Goal: Task Accomplishment & Management: Complete application form

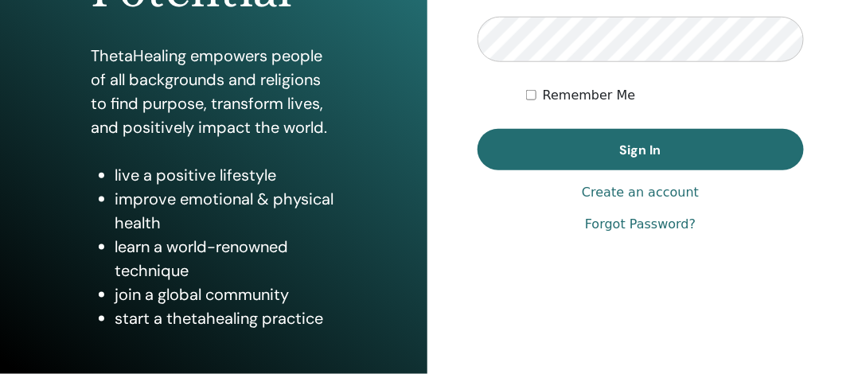
scroll to position [125, 0]
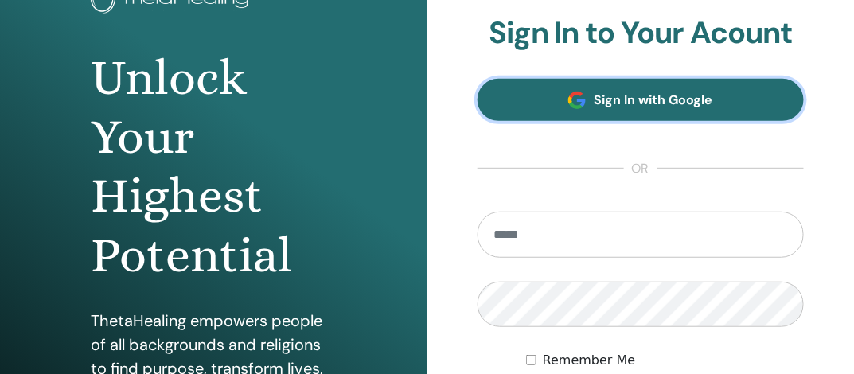
click at [634, 97] on span "Sign In with Google" at bounding box center [653, 100] width 119 height 17
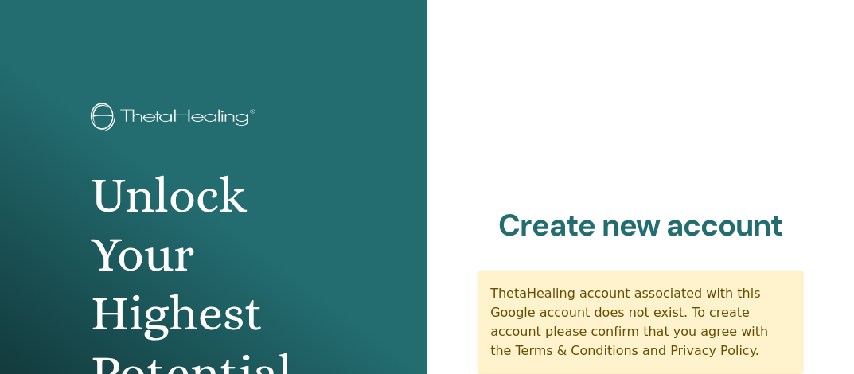
scroll to position [272, 0]
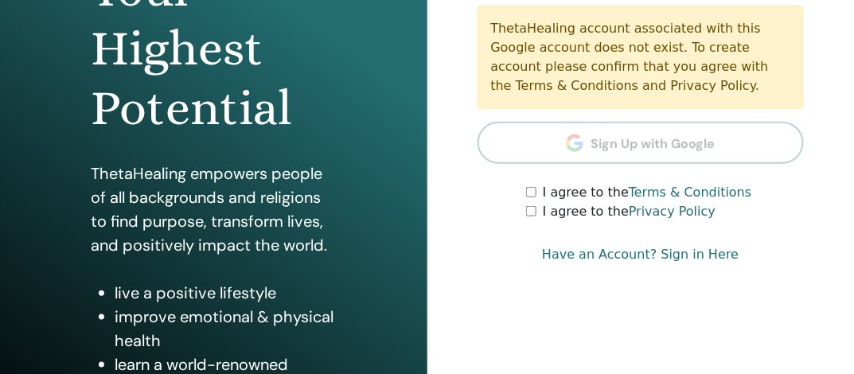
click at [672, 256] on link "Have an Account? Sign in Here" at bounding box center [640, 254] width 197 height 19
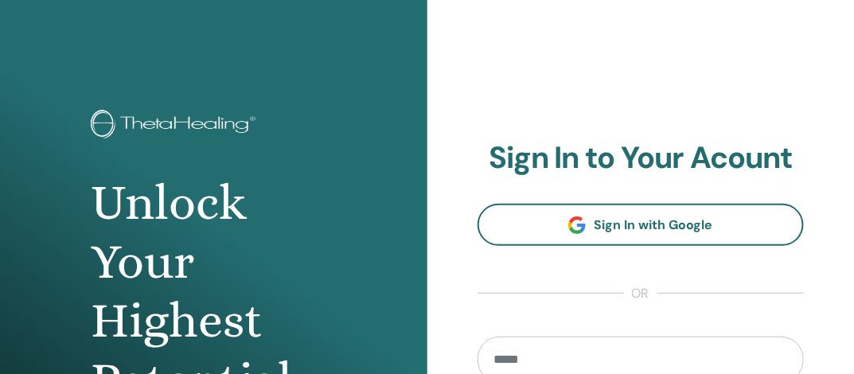
scroll to position [265, 0]
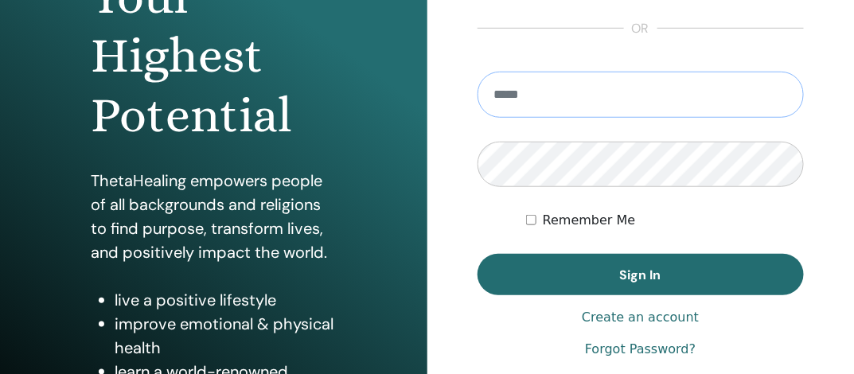
click at [565, 90] on input "email" at bounding box center [641, 95] width 327 height 46
type input "**********"
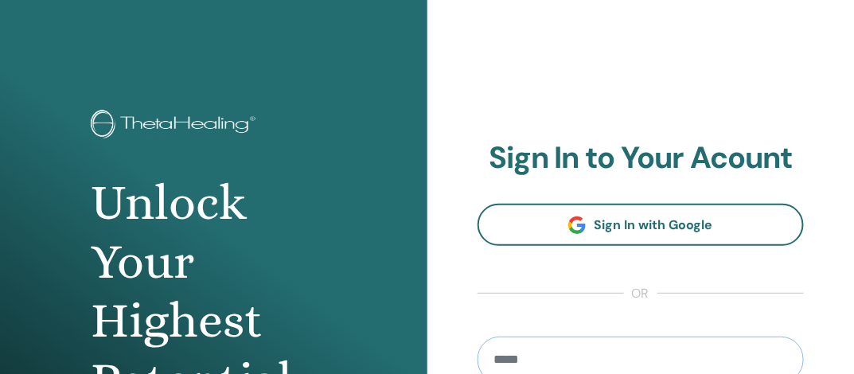
scroll to position [265, 0]
